Goal: Information Seeking & Learning: Learn about a topic

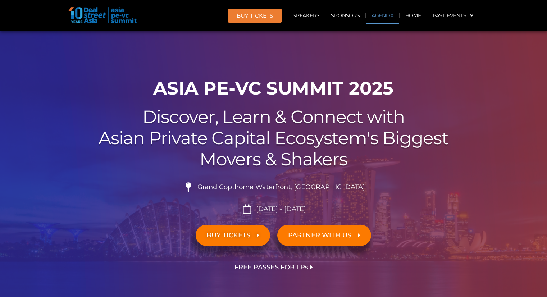
scroll to position [368, 0]
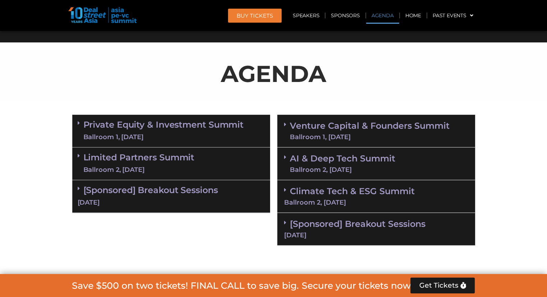
click at [317, 129] on link "Venture Capital & Founders​ Summit Ballroom 1, [DATE]" at bounding box center [370, 131] width 160 height 19
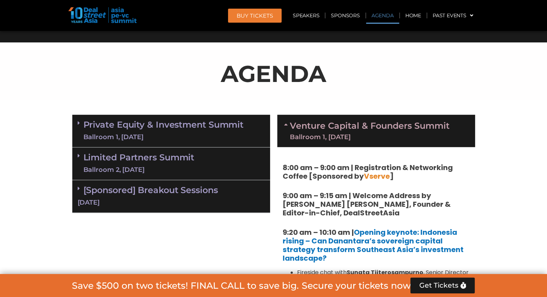
click at [317, 129] on link "Venture Capital & Founders​ Summit Ballroom 1, [DATE]" at bounding box center [370, 131] width 160 height 19
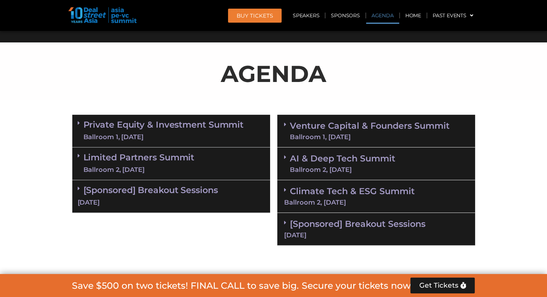
click at [317, 129] on link "Venture Capital & Founders​ Summit Ballroom 1, [DATE]" at bounding box center [370, 131] width 160 height 19
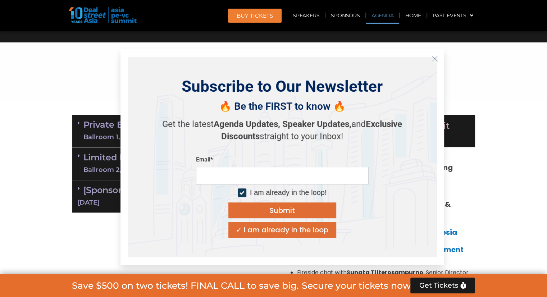
click at [439, 62] on button "Close" at bounding box center [435, 59] width 12 height 12
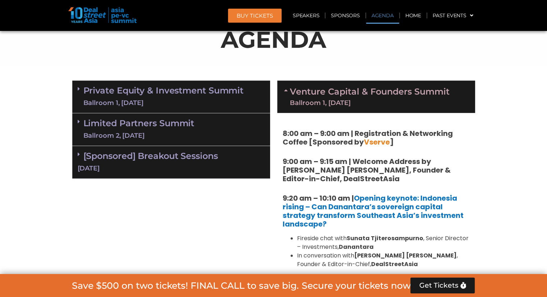
scroll to position [423, 0]
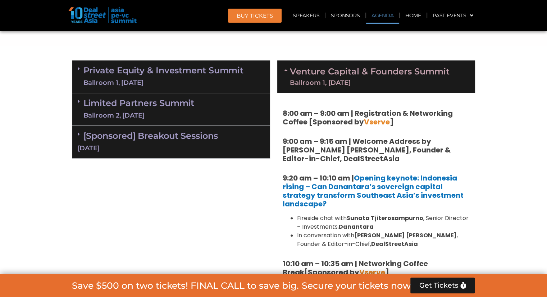
click at [341, 80] on div "Ballroom 1, [DATE]" at bounding box center [370, 83] width 160 height 6
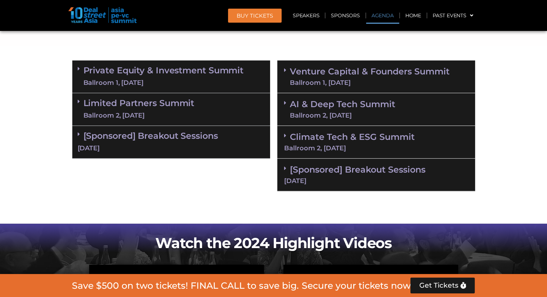
click at [339, 107] on link "AI & Deep Tech Summit Ballroom 2, [DATE]" at bounding box center [342, 109] width 105 height 19
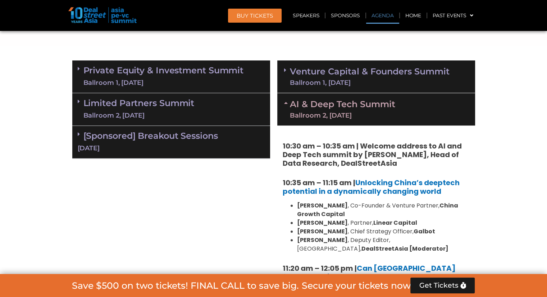
click at [339, 107] on link "AI & Deep Tech Summit Ballroom 2, [DATE]" at bounding box center [342, 109] width 105 height 19
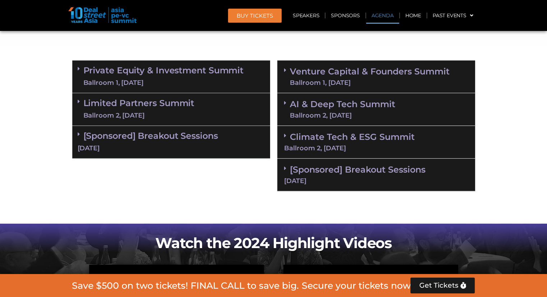
click at [337, 71] on link "Venture Capital & Founders​ Summit Ballroom 1, [DATE]" at bounding box center [370, 76] width 160 height 19
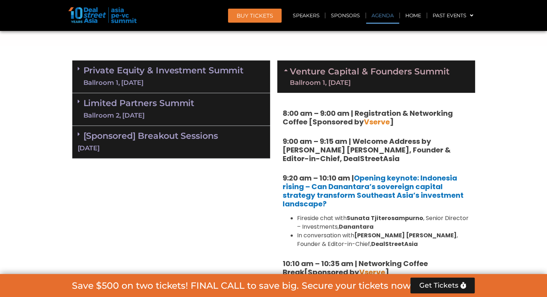
click at [337, 71] on link "Venture Capital & Founders​ Summit Ballroom 1, [DATE]" at bounding box center [370, 76] width 160 height 19
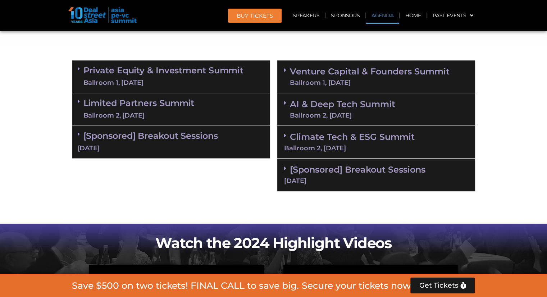
click at [334, 145] on div "Ballroom 2, [DATE]" at bounding box center [376, 148] width 184 height 6
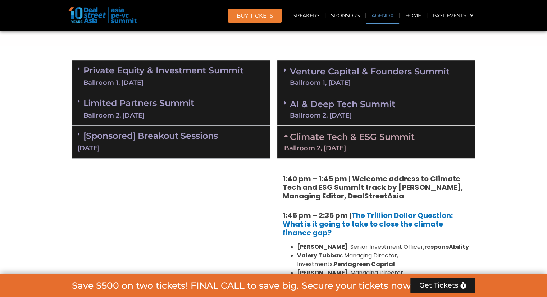
click at [334, 145] on div "Ballroom 2, [DATE]" at bounding box center [376, 148] width 184 height 6
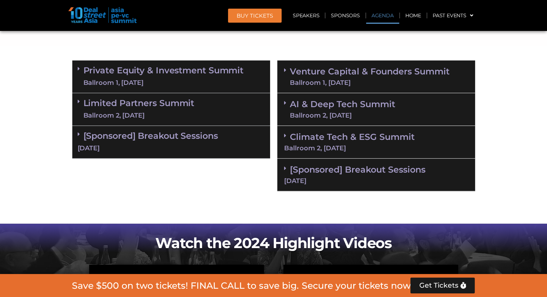
click at [334, 72] on link "Venture Capital & Founders​ Summit Ballroom 1, [DATE]" at bounding box center [370, 76] width 160 height 19
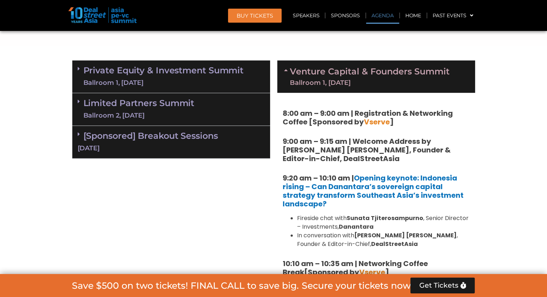
click at [329, 114] on strong "8:00 am – 9:00 am | Registration & Networking Coffee [Sponsored by Vserve ]" at bounding box center [368, 117] width 170 height 19
click at [329, 141] on strong "9:00 am – 9:15 am | Welcome Address by [PERSON_NAME] [PERSON_NAME], Founder & E…" at bounding box center [367, 149] width 168 height 27
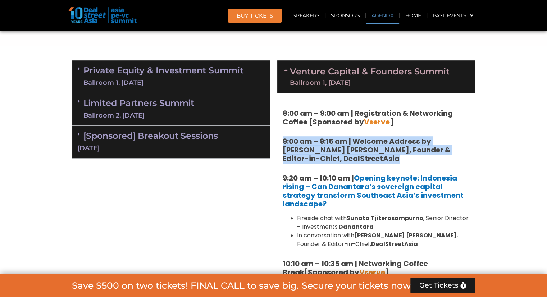
click at [329, 141] on strong "9:00 am – 9:15 am | Welcome Address by [PERSON_NAME] [PERSON_NAME], Founder & E…" at bounding box center [367, 149] width 168 height 27
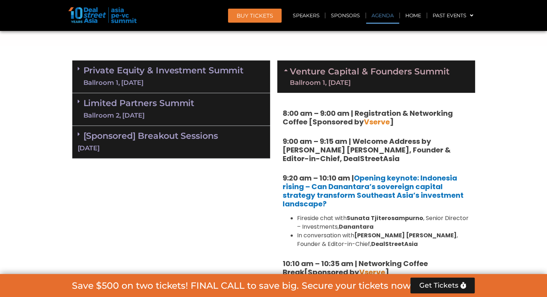
click at [327, 147] on strong "9:00 am – 9:15 am | Welcome Address by [PERSON_NAME] [PERSON_NAME], Founder & E…" at bounding box center [367, 149] width 168 height 27
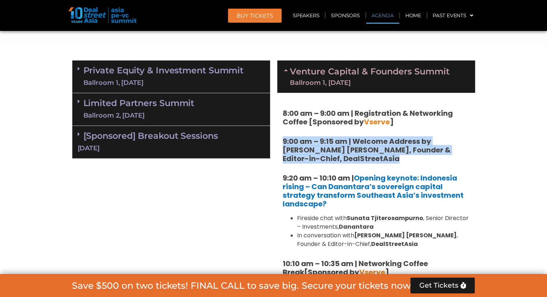
click at [327, 147] on strong "9:00 am – 9:15 am | Welcome Address by [PERSON_NAME] [PERSON_NAME], Founder & E…" at bounding box center [367, 149] width 168 height 27
click at [325, 156] on strong "9:00 am – 9:15 am | Welcome Address by [PERSON_NAME] [PERSON_NAME], Founder & E…" at bounding box center [367, 149] width 168 height 27
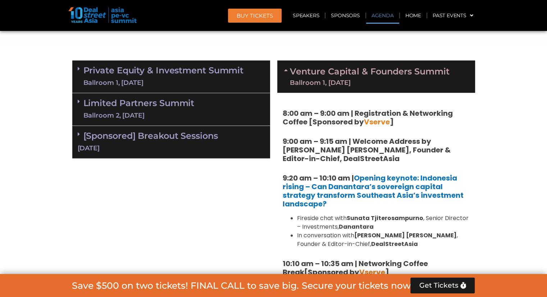
click at [328, 177] on strong "9:20 am – 10:10 am | Opening keynote: Indonesia rising – Can Danantara’s sovere…" at bounding box center [373, 191] width 181 height 36
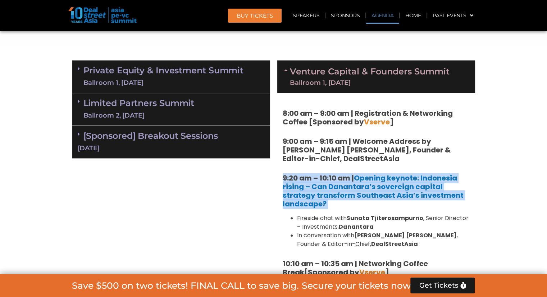
click at [328, 177] on strong "9:20 am – 10:10 am | Opening keynote: Indonesia rising – Can Danantara’s sovere…" at bounding box center [373, 191] width 181 height 36
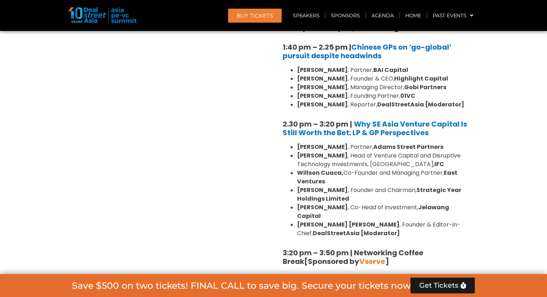
scroll to position [961, 0]
click at [349, 83] on li "[PERSON_NAME] , Managing Director, Gobi Partners" at bounding box center [383, 87] width 173 height 9
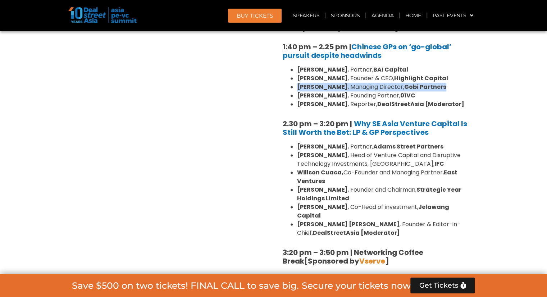
click at [349, 83] on li "[PERSON_NAME] , Managing Director, Gobi Partners" at bounding box center [383, 87] width 173 height 9
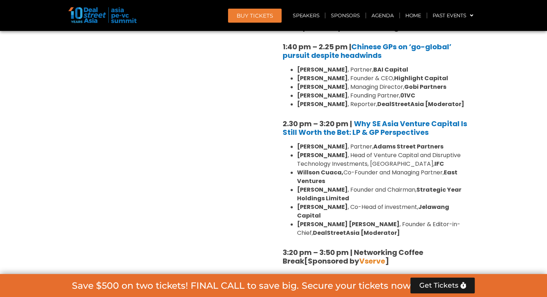
click at [343, 91] on li "[PERSON_NAME] , Founding Partner, 01VC" at bounding box center [383, 95] width 173 height 9
click at [343, 100] on li "[PERSON_NAME] , Reporter, DealStreetAsia [Moderator]" at bounding box center [383, 104] width 173 height 9
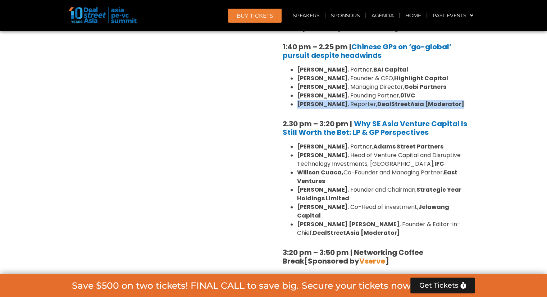
click at [343, 100] on li "[PERSON_NAME] , Reporter, DealStreetAsia [Moderator]" at bounding box center [383, 104] width 173 height 9
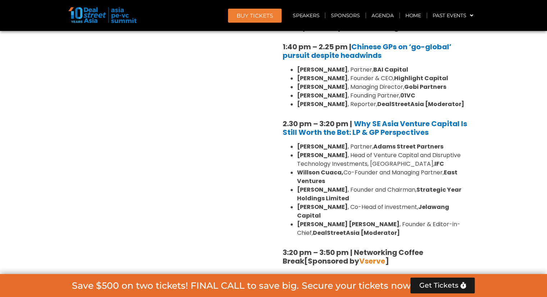
click at [345, 74] on li "[PERSON_NAME] , Founder & CEO, Highlight Capital" at bounding box center [383, 78] width 173 height 9
click at [345, 83] on li "[PERSON_NAME] , Managing Director, Gobi Partners" at bounding box center [383, 87] width 173 height 9
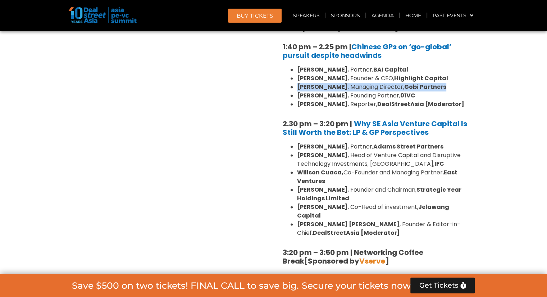
click at [345, 83] on li "[PERSON_NAME] , Managing Director, Gobi Partners" at bounding box center [383, 87] width 173 height 9
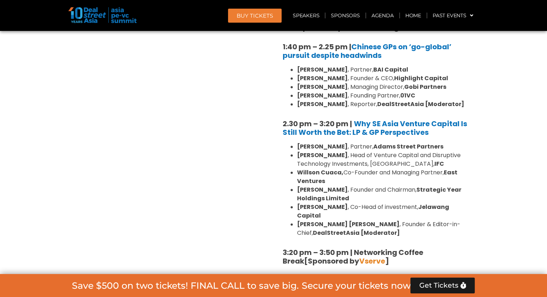
click at [346, 65] on li "[PERSON_NAME] , Partner, BAI Capital" at bounding box center [383, 69] width 173 height 9
click at [347, 74] on li "[PERSON_NAME] , Founder & CEO, Highlight Capital" at bounding box center [383, 78] width 173 height 9
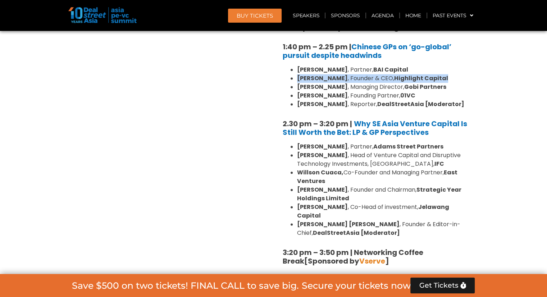
click at [347, 74] on li "[PERSON_NAME] , Founder & CEO, Highlight Capital" at bounding box center [383, 78] width 173 height 9
click at [347, 83] on li "[PERSON_NAME] , Managing Director, Gobi Partners" at bounding box center [383, 87] width 173 height 9
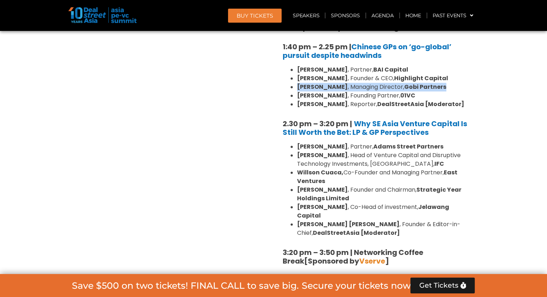
click at [347, 83] on li "[PERSON_NAME] , Managing Director, Gobi Partners" at bounding box center [383, 87] width 173 height 9
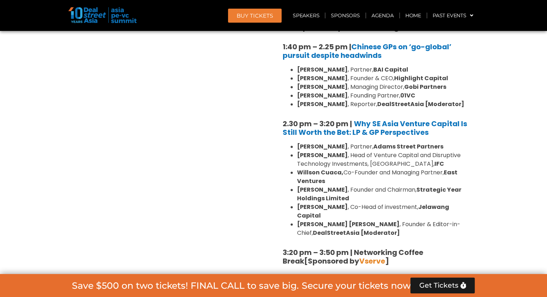
click at [252, 95] on div "Private Equity & Investment Summit Ballroom 1, [DATE] 8:00 am – 9:00 am | Regis…" at bounding box center [171, 99] width 205 height 1163
click at [167, 148] on div "Private Equity & Investment Summit Ballroom 1, [DATE] 8:00 am – 9:00 am | Regis…" at bounding box center [171, 99] width 205 height 1163
click at [178, 146] on div "Private Equity & Investment Summit Ballroom 1, [DATE] 8:00 am – 9:00 am | Regis…" at bounding box center [171, 99] width 205 height 1163
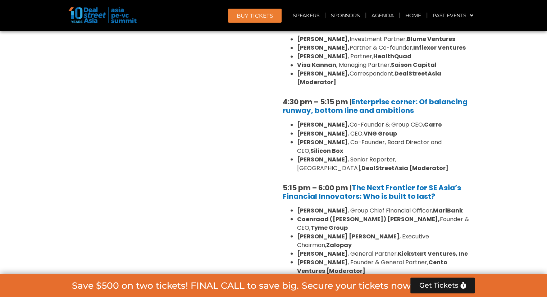
scroll to position [1234, 0]
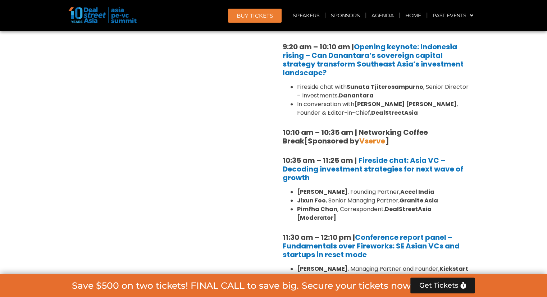
scroll to position [535, 0]
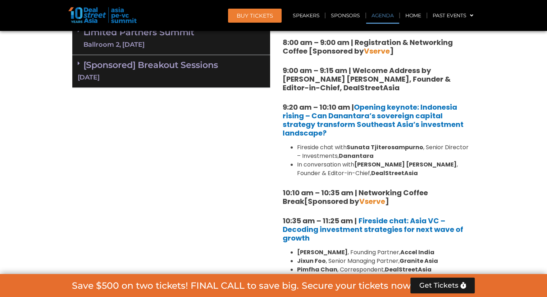
scroll to position [484, 0]
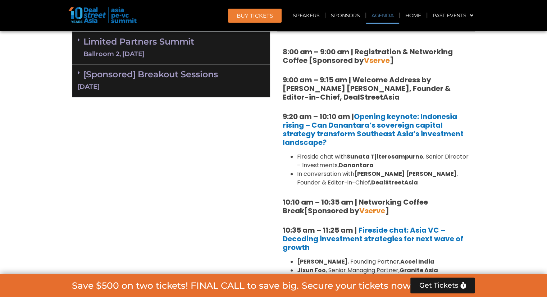
click at [312, 95] on strong "9:00 am – 9:15 am | Welcome Address by [PERSON_NAME] [PERSON_NAME], Founder & E…" at bounding box center [367, 88] width 168 height 27
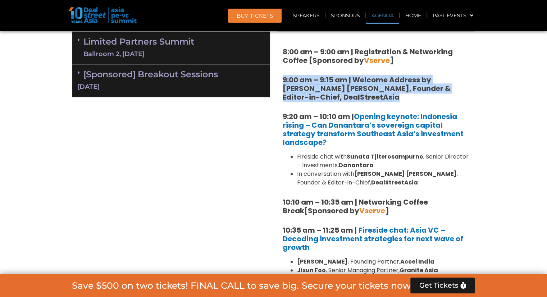
click at [312, 95] on strong "9:00 am – 9:15 am | Welcome Address by [PERSON_NAME] [PERSON_NAME], Founder & E…" at bounding box center [367, 88] width 168 height 27
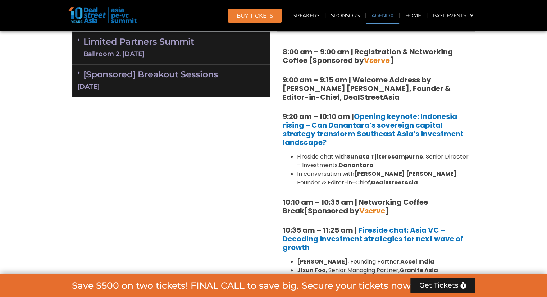
click at [341, 98] on h5 "9:00 am – 9:15 am | Welcome Address by [PERSON_NAME] [PERSON_NAME], Founder & E…" at bounding box center [376, 89] width 187 height 26
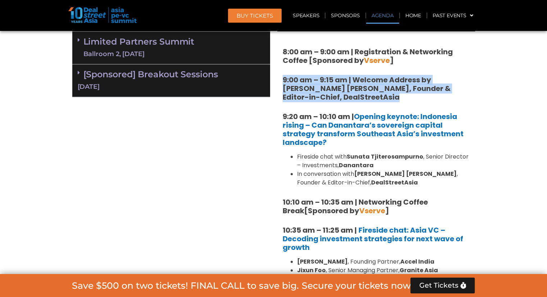
click at [341, 98] on h5 "9:00 am – 9:15 am | Welcome Address by [PERSON_NAME] [PERSON_NAME], Founder & E…" at bounding box center [376, 89] width 187 height 26
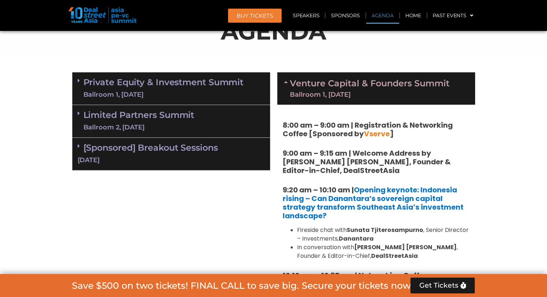
scroll to position [394, 0]
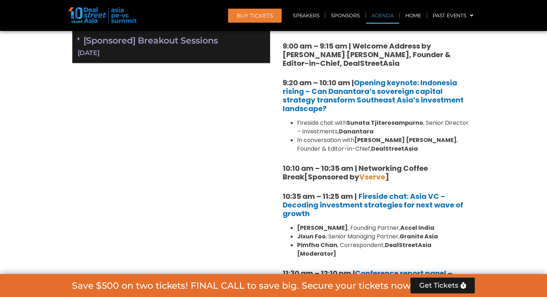
scroll to position [519, 0]
